Goal: Task Accomplishment & Management: Use online tool/utility

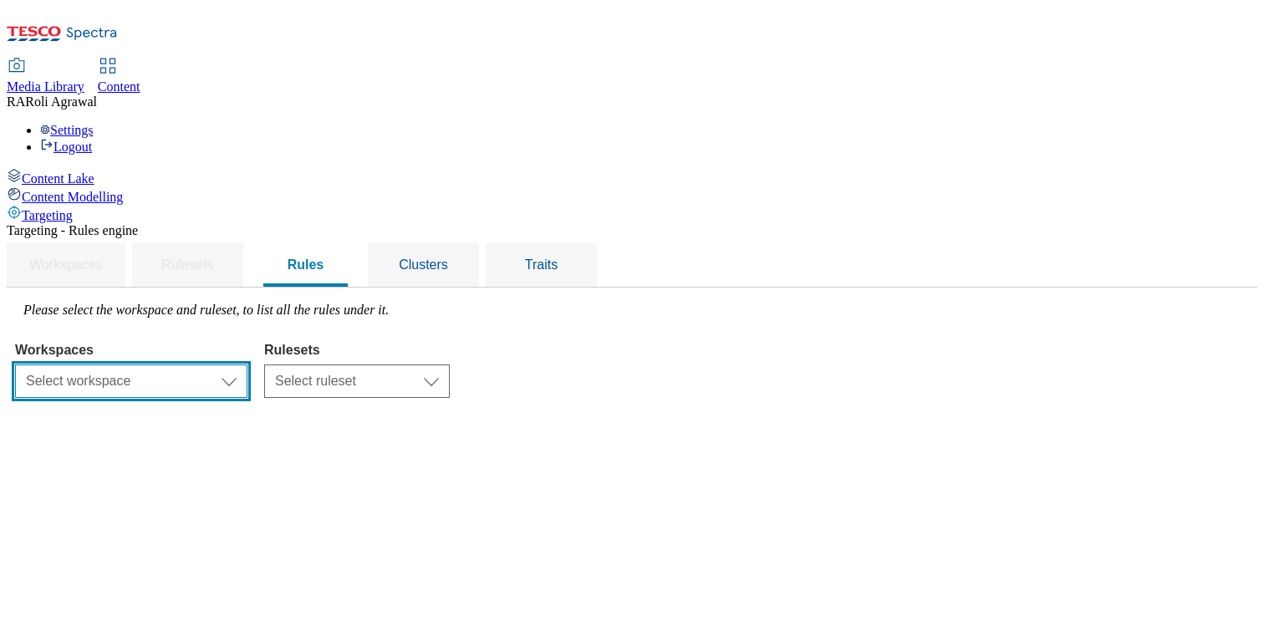
click at [247, 365] on select "Select workspace Content" at bounding box center [131, 381] width 232 height 33
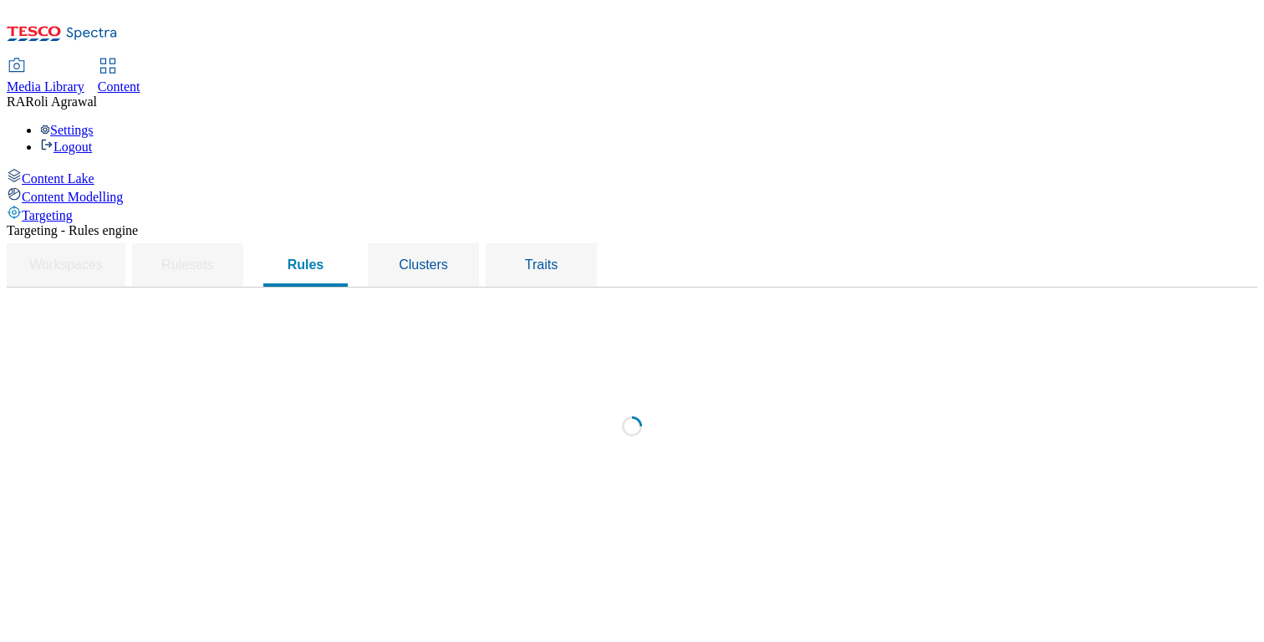
click at [534, 303] on div "Loading" at bounding box center [632, 431] width 1234 height 257
select select "f510054f-adaa-4692-b570-80fa3897127a"
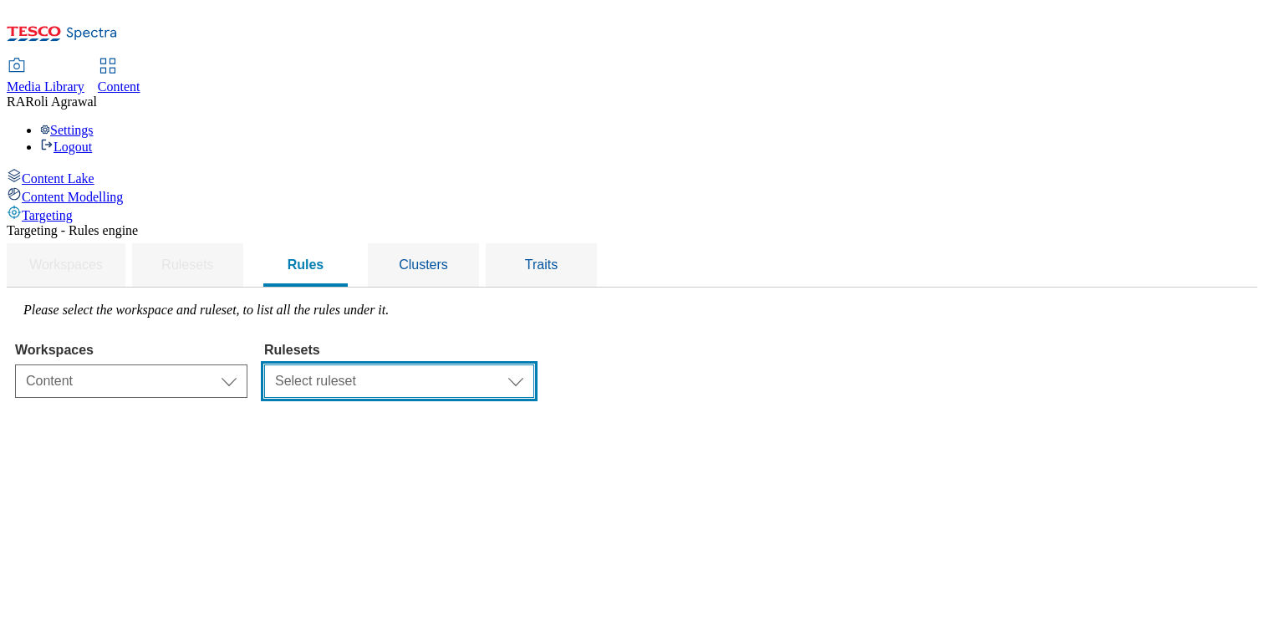
click at [534, 365] on select "Select ruleset ghs-uk" at bounding box center [399, 381] width 270 height 33
select select "48eb89cc-c22c-49b3-9be3-6f8cd5821d05"
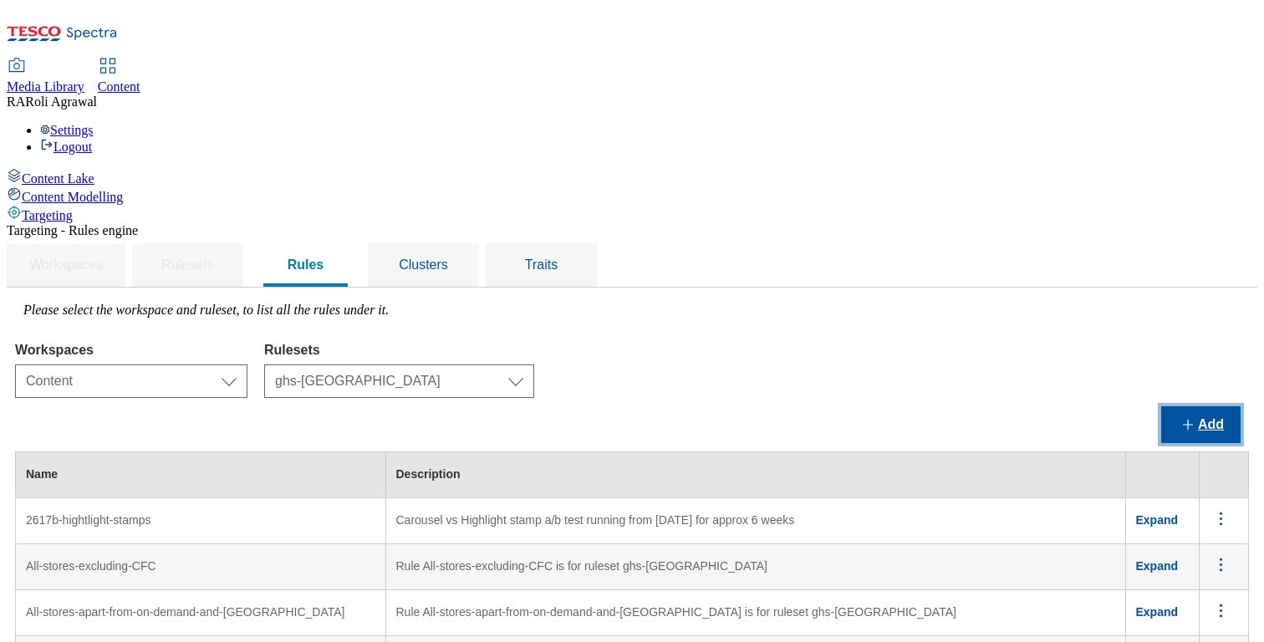
click at [1183, 406] on button "Add" at bounding box center [1200, 424] width 79 height 37
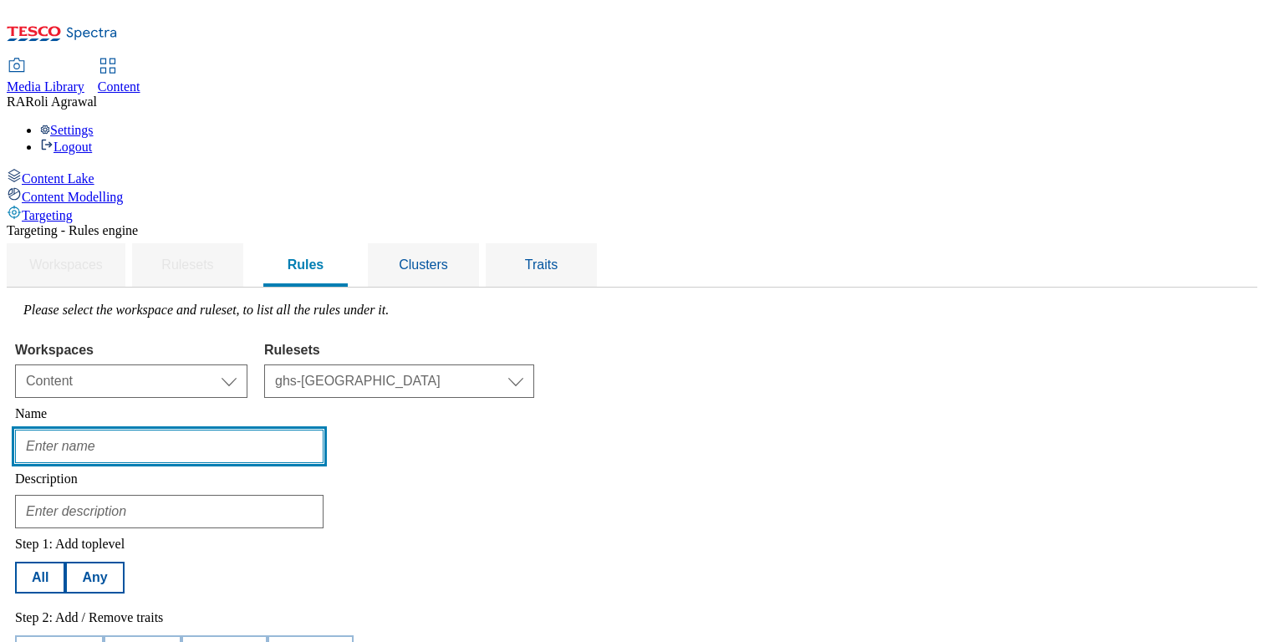
click at [324, 430] on input "text" at bounding box center [169, 446] width 308 height 33
type input "Rules for Segment"
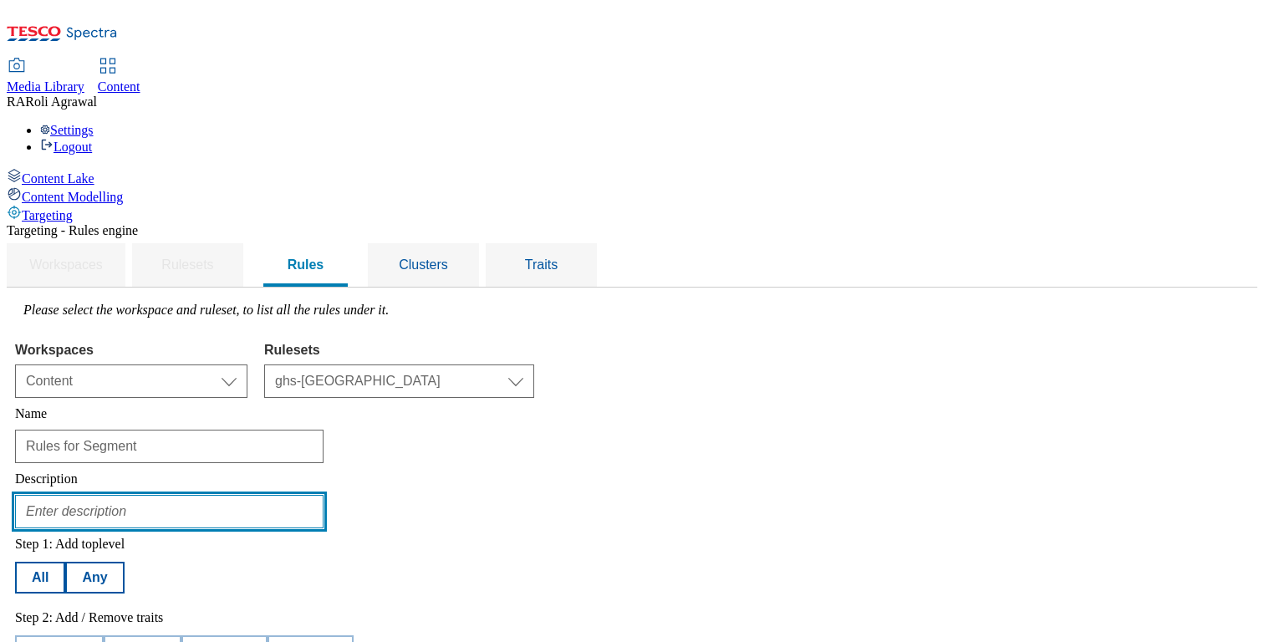
click at [323, 495] on input "text" at bounding box center [169, 511] width 308 height 33
type input "Click and Collect trial for 35 stores"
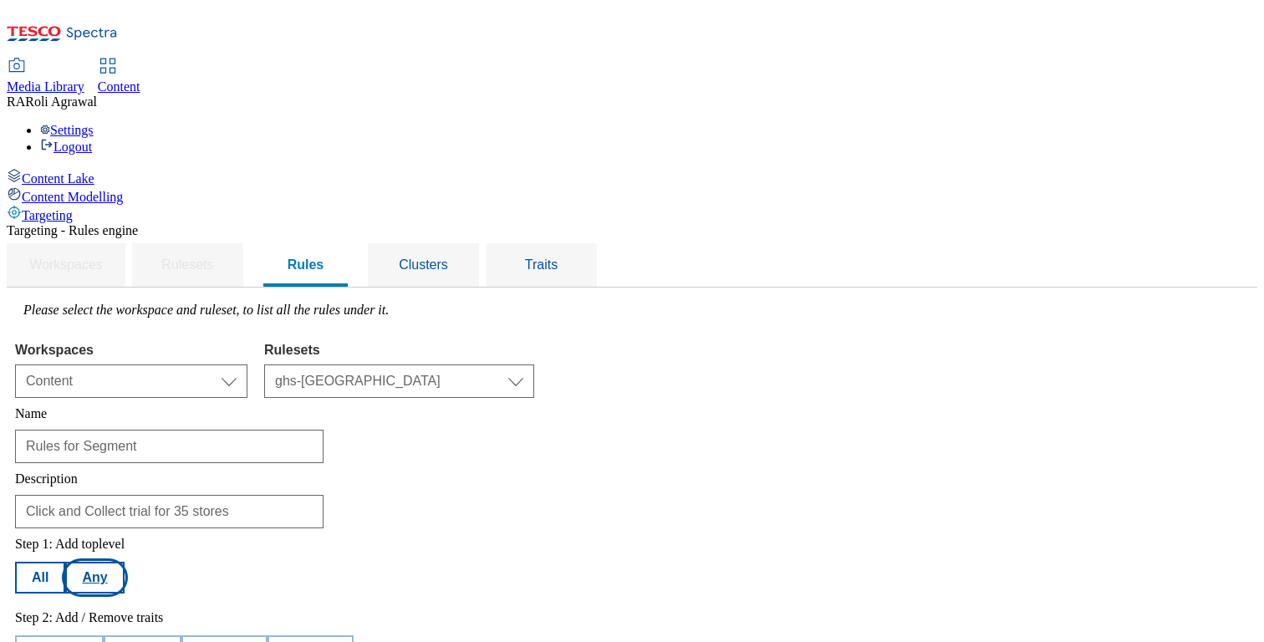
click at [124, 562] on button "Any" at bounding box center [94, 578] width 59 height 32
click at [104, 635] on button "Add trait" at bounding box center [59, 651] width 89 height 32
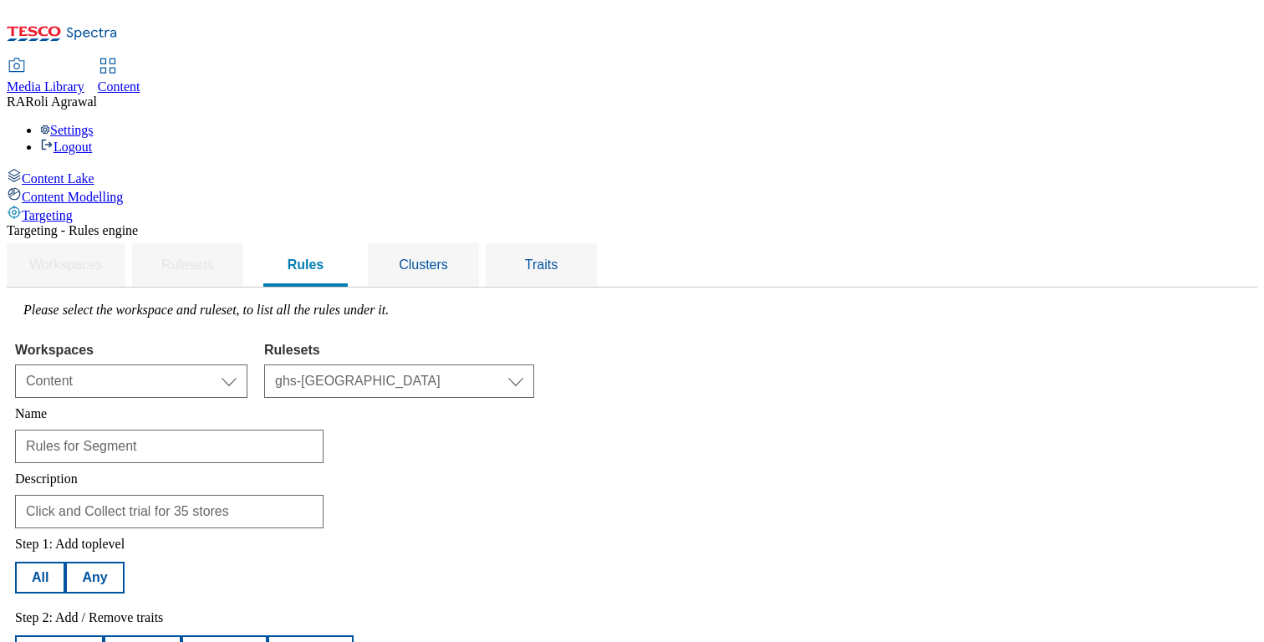
select select "profileSegments"
select select "d406dba3-0da9-4f4f-9045-9073b8f76ef3:true"
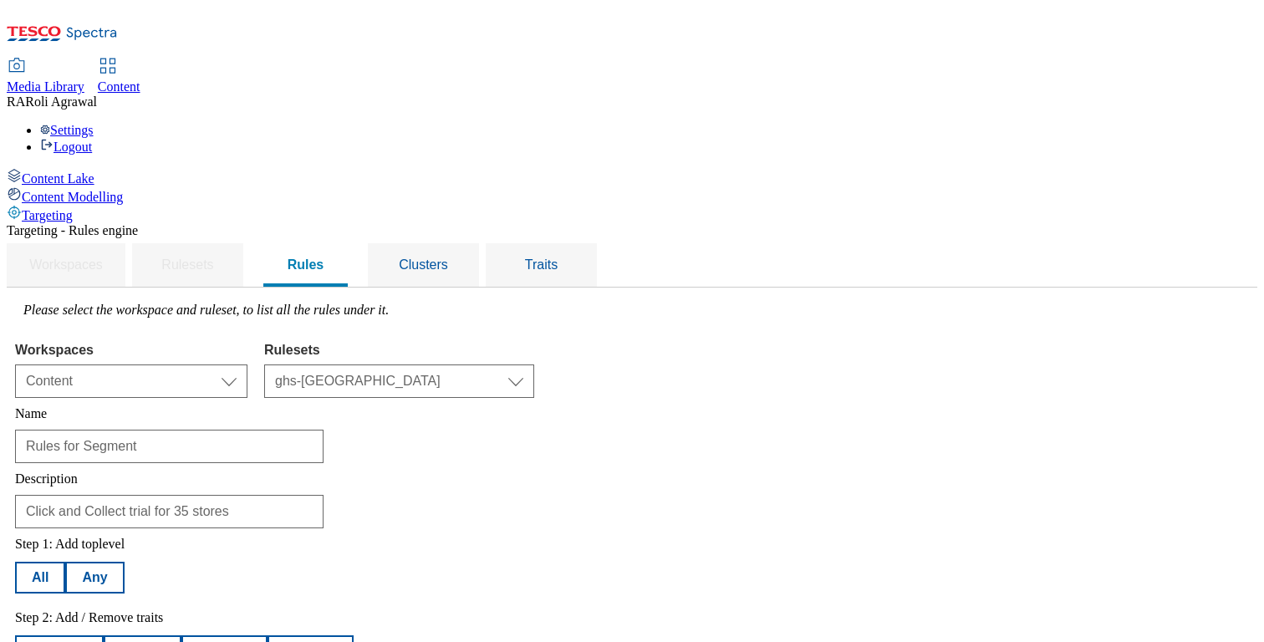
select select "f510054f-adaa-4692-b570-80fa3897127a"
select select "48eb89cc-c22c-49b3-9be3-6f8cd5821d05"
select select "profileSegments"
select select "equals"
